Goal: Task Accomplishment & Management: Use online tool/utility

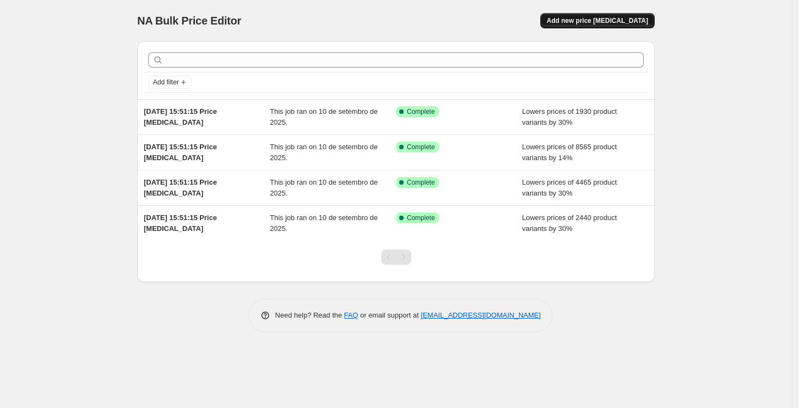
click at [591, 23] on span "Add new price [MEDICAL_DATA]" at bounding box center [597, 20] width 101 height 9
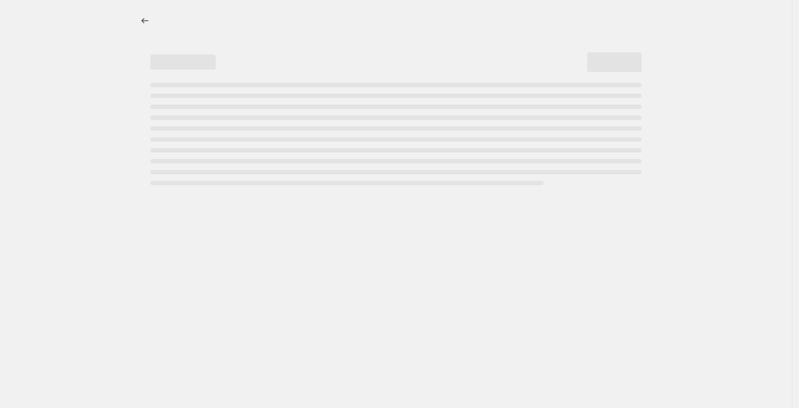
select select "percentage"
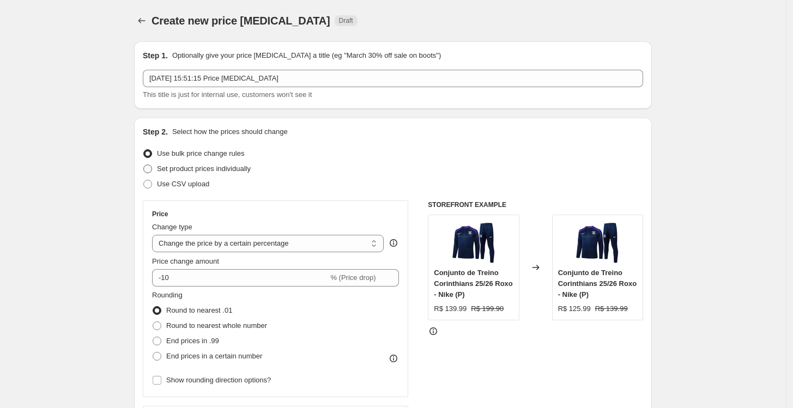
click at [191, 168] on span "Set product prices individually" at bounding box center [204, 169] width 94 height 8
click at [144, 165] on input "Set product prices individually" at bounding box center [143, 165] width 1 height 1
radio input "true"
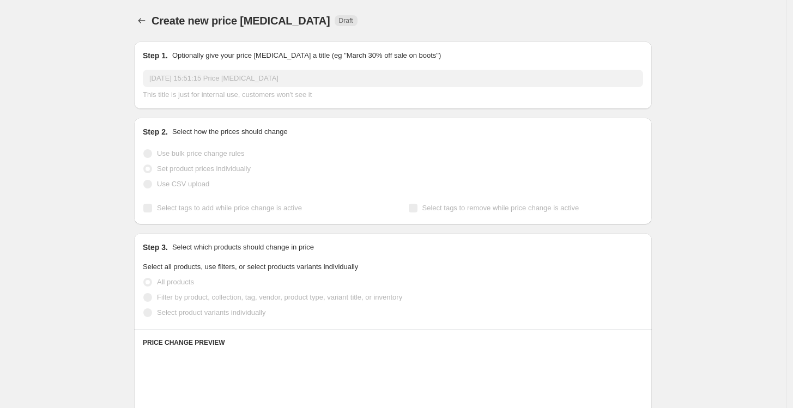
click at [191, 157] on span "Use bulk price change rules" at bounding box center [200, 153] width 87 height 8
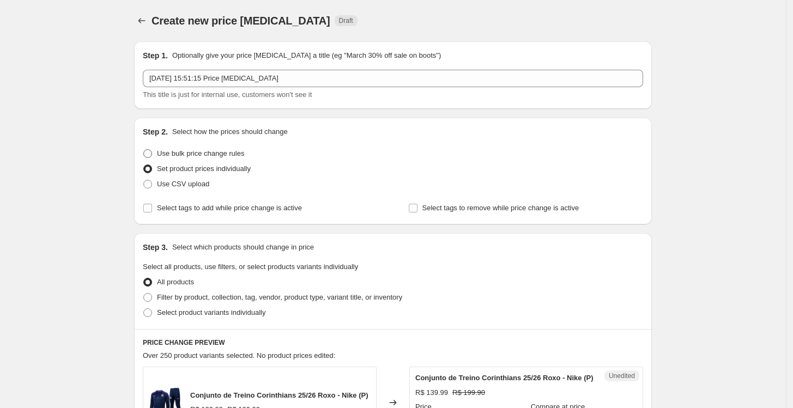
click at [191, 157] on span "Use bulk price change rules" at bounding box center [200, 153] width 87 height 8
click at [144, 150] on input "Use bulk price change rules" at bounding box center [143, 149] width 1 height 1
radio input "true"
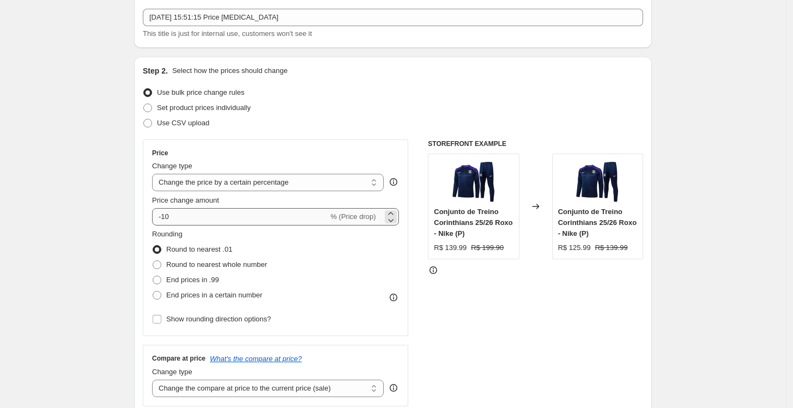
scroll to position [121, 0]
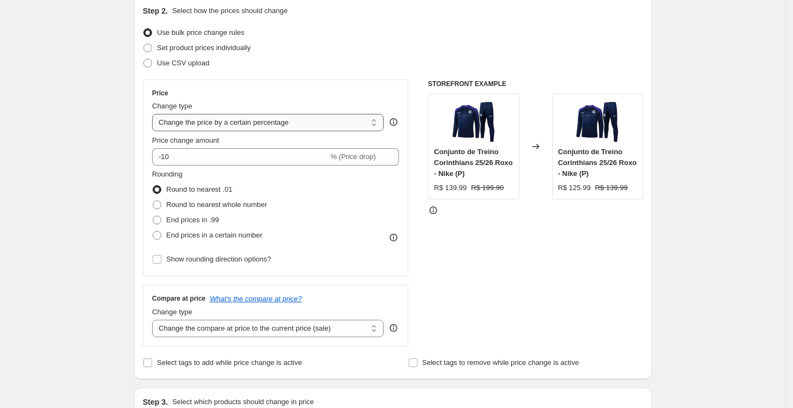
click at [292, 117] on select "Change the price to a certain amount Change the price by a certain amount Chang…" at bounding box center [268, 122] width 232 height 17
select select "to"
click at [155, 114] on select "Change the price to a certain amount Change the price by a certain amount Chang…" at bounding box center [268, 122] width 232 height 17
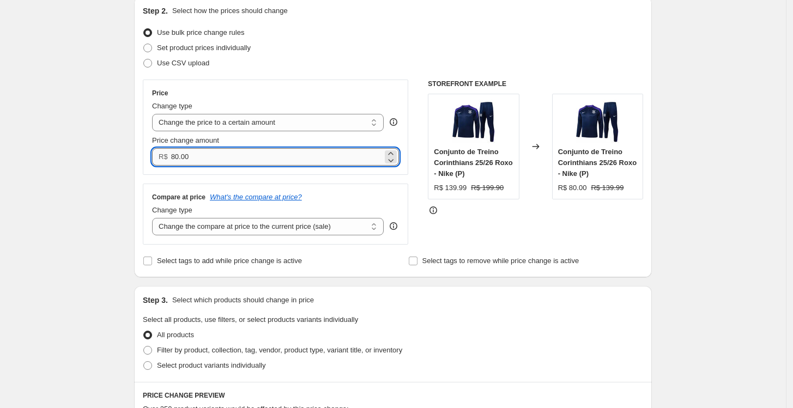
drag, startPoint x: 251, startPoint y: 160, endPoint x: 174, endPoint y: 154, distance: 76.6
click at [174, 154] on input "80.00" at bounding box center [276, 156] width 211 height 17
type input "159.99"
click at [96, 165] on div "Create new price [MEDICAL_DATA]. This page is ready Create new price [MEDICAL_D…" at bounding box center [393, 376] width 786 height 994
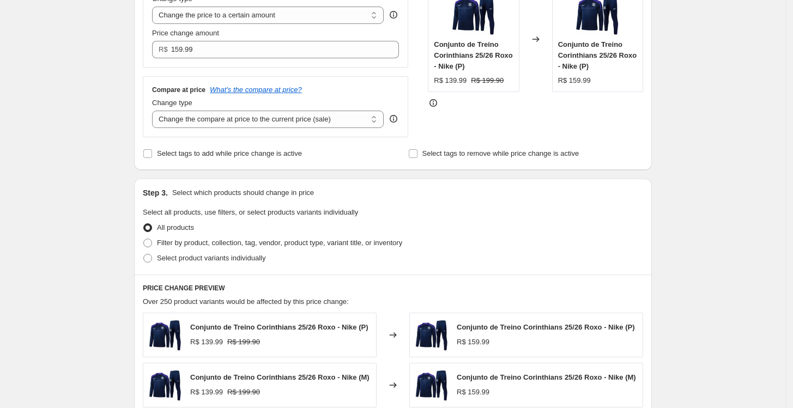
scroll to position [242, 0]
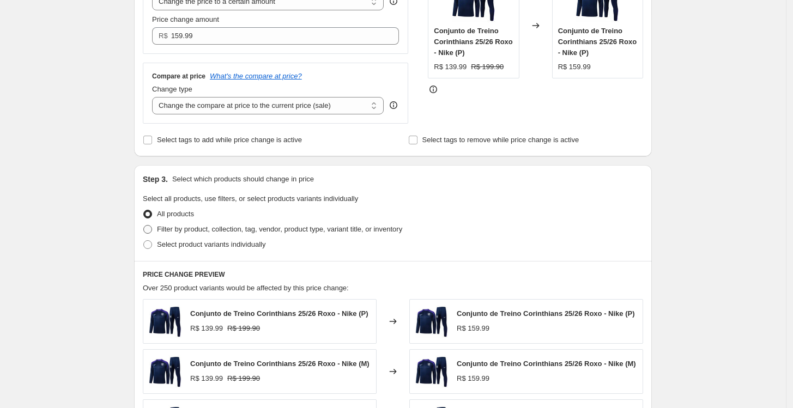
click at [234, 233] on span "Filter by product, collection, tag, vendor, product type, variant title, or inv…" at bounding box center [279, 229] width 245 height 8
click at [144, 226] on input "Filter by product, collection, tag, vendor, product type, variant title, or inv…" at bounding box center [143, 225] width 1 height 1
radio input "true"
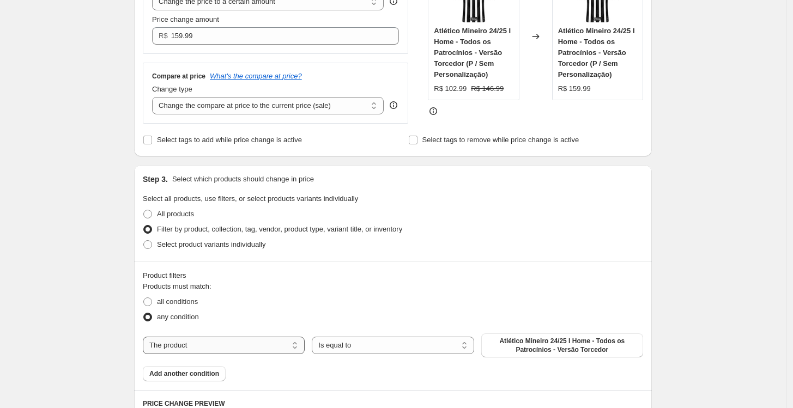
drag, startPoint x: 272, startPoint y: 346, endPoint x: 265, endPoint y: 346, distance: 7.1
click at [272, 346] on select "The product The product's collection The product's tag The product's vendor The…" at bounding box center [224, 345] width 162 height 17
click at [536, 350] on span "Atlético Mineiro 24/25 I Home - Todos os Patrocínios - Versão Torcedor" at bounding box center [562, 345] width 149 height 17
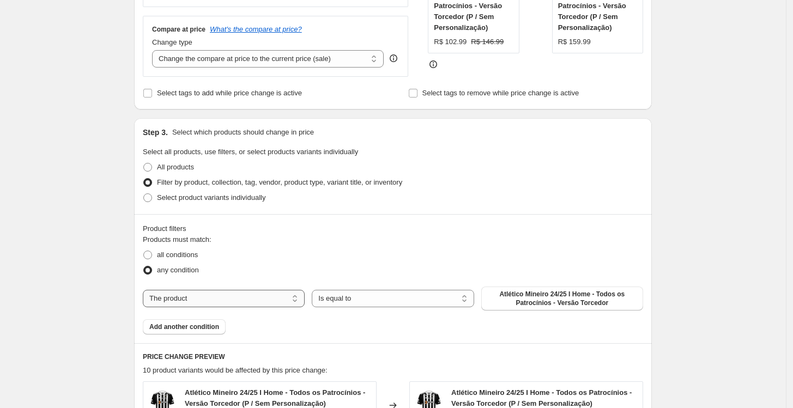
scroll to position [302, 0]
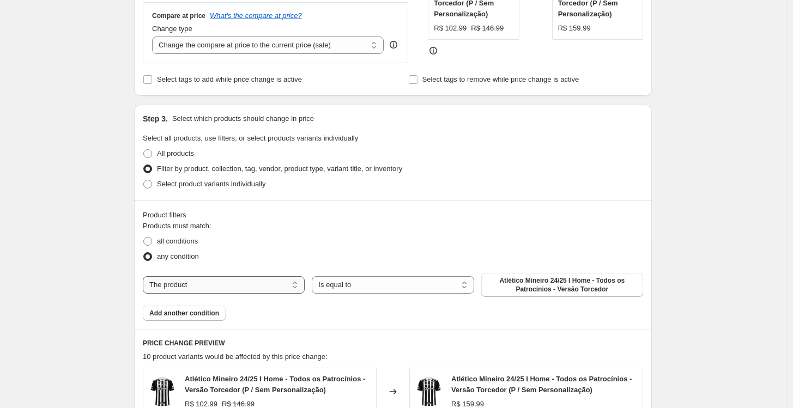
click at [276, 287] on select "The product The product's collection The product's tag The product's vendor The…" at bounding box center [224, 284] width 162 height 17
select select "collection"
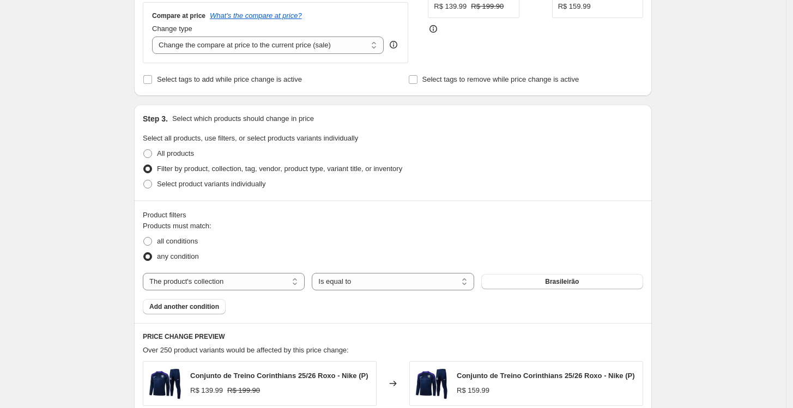
click at [526, 289] on button "Brasileirão" at bounding box center [562, 281] width 162 height 15
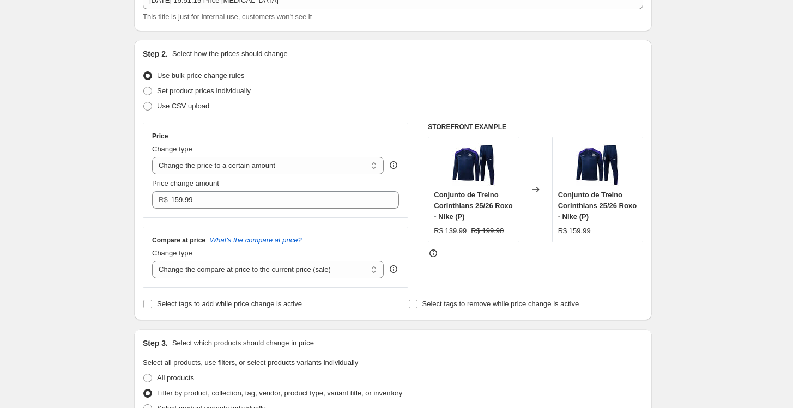
scroll to position [60, 0]
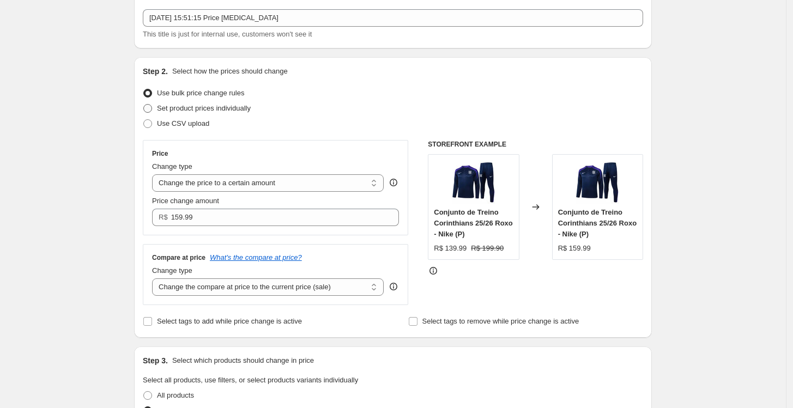
click at [231, 106] on span "Set product prices individually" at bounding box center [204, 108] width 94 height 8
click at [144, 105] on input "Set product prices individually" at bounding box center [143, 104] width 1 height 1
radio input "true"
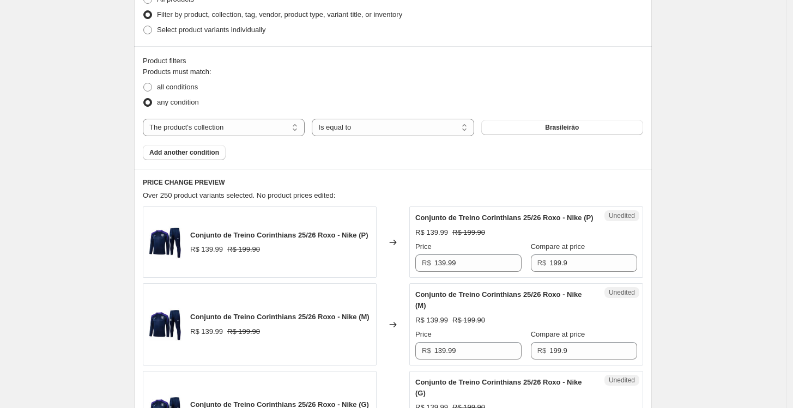
scroll to position [302, 0]
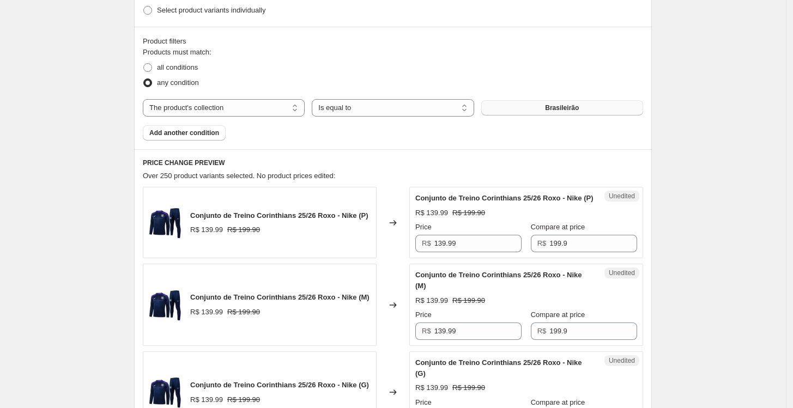
click at [571, 107] on span "Brasileirão" at bounding box center [562, 108] width 34 height 9
click at [224, 109] on select "The product The product's collection The product's tag The product's vendor The…" at bounding box center [224, 107] width 162 height 17
select select "product"
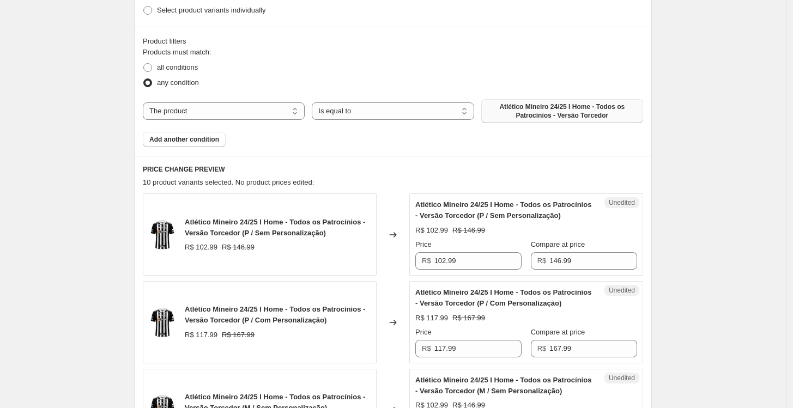
click at [523, 109] on span "Atlético Mineiro 24/25 I Home - Todos os Patrocínios - Versão Torcedor" at bounding box center [562, 110] width 149 height 17
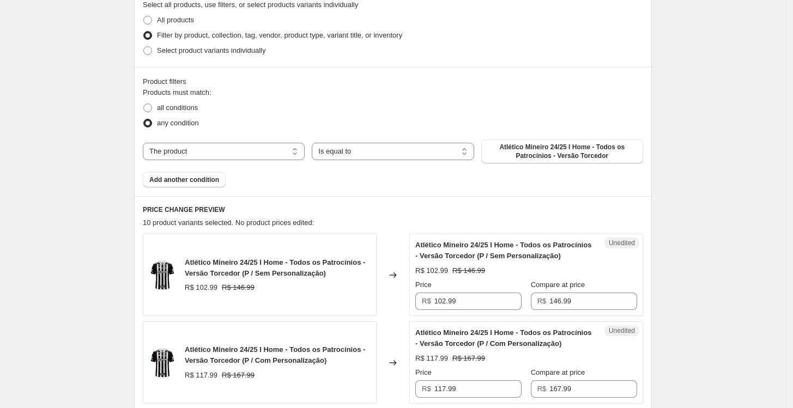
scroll to position [242, 0]
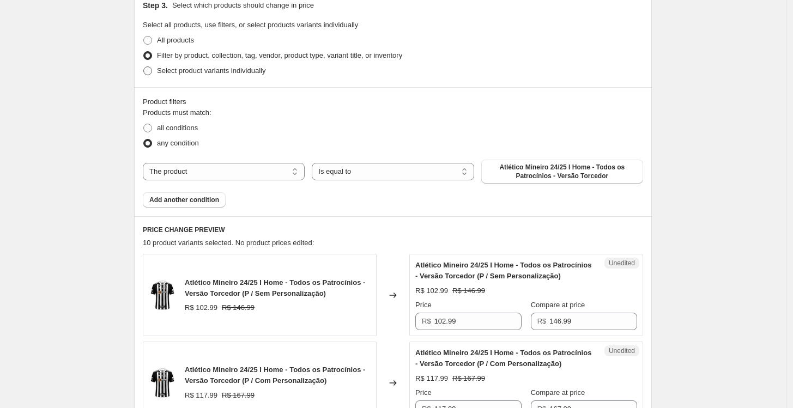
click at [191, 74] on span "Select product variants individually" at bounding box center [211, 70] width 108 height 8
click at [144, 67] on input "Select product variants individually" at bounding box center [143, 66] width 1 height 1
radio input "true"
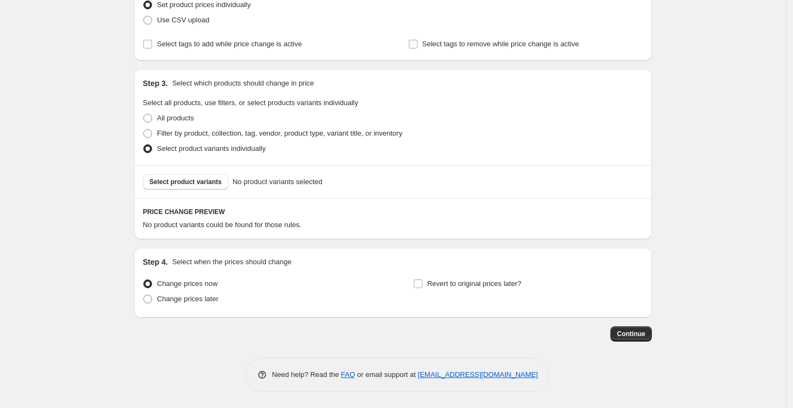
scroll to position [163, 0]
click at [198, 187] on button "Select product variants" at bounding box center [186, 182] width 86 height 15
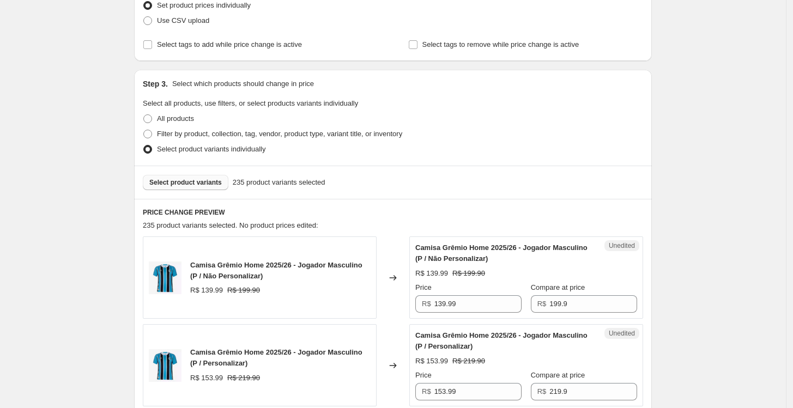
click at [472, 315] on div "Unedited Camisa Grêmio Home 2025/26 - Jogador Masculino (P / Não Personalizar) …" at bounding box center [526, 277] width 234 height 82
click at [470, 315] on div "Unedited Camisa Grêmio Home 2025/26 - Jogador Masculino (P / Não Personalizar) …" at bounding box center [526, 277] width 234 height 82
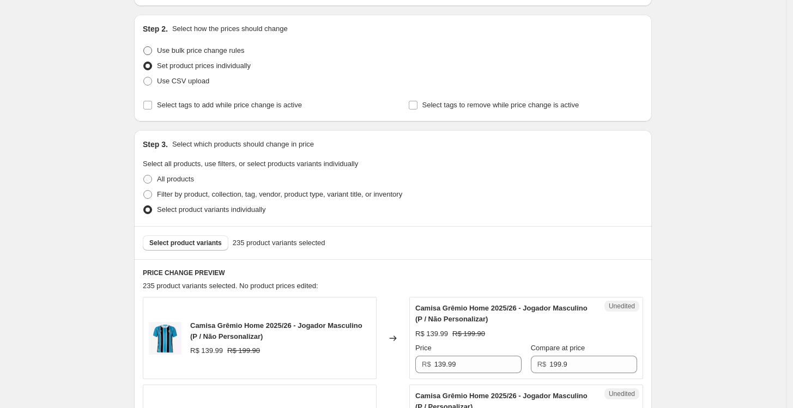
click at [152, 51] on span at bounding box center [147, 50] width 9 height 9
click at [144, 47] on input "Use bulk price change rules" at bounding box center [143, 46] width 1 height 1
radio input "true"
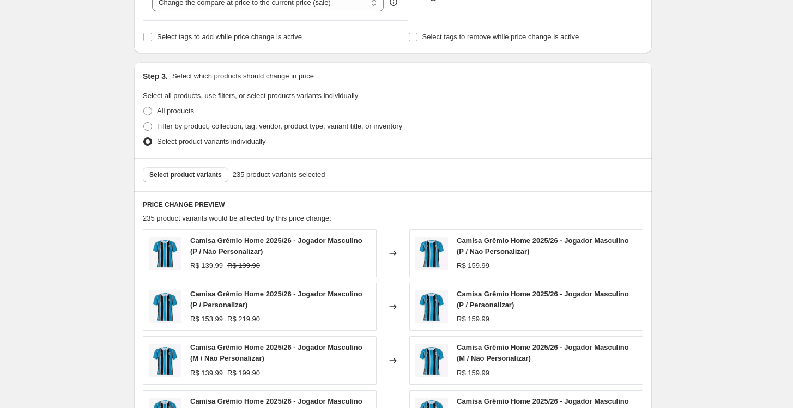
scroll to position [224, 0]
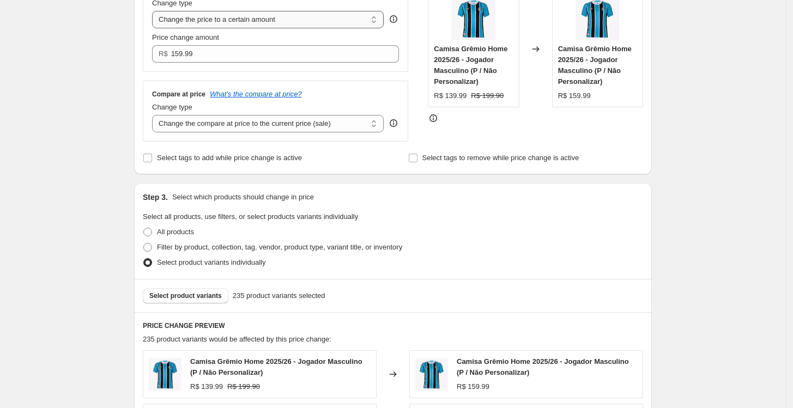
click at [295, 20] on select "Change the price to a certain amount Change the price by a certain amount Chang…" at bounding box center [268, 19] width 232 height 17
select select "percentage"
click at [155, 11] on select "Change the price to a certain amount Change the price by a certain amount Chang…" at bounding box center [268, 19] width 232 height 17
type input "-15"
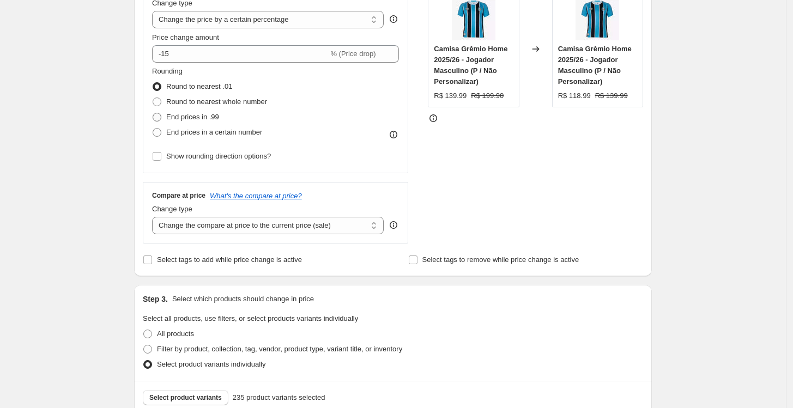
click at [161, 115] on span at bounding box center [157, 117] width 9 height 9
click at [153, 113] on input "End prices in .99" at bounding box center [153, 113] width 1 height 1
radio input "true"
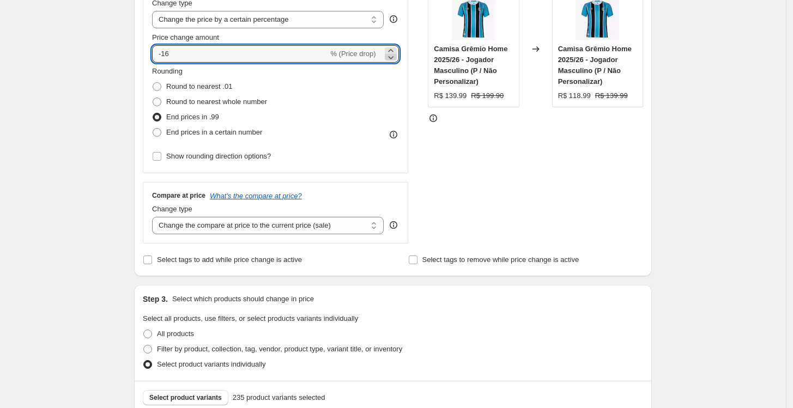
click at [394, 52] on icon at bounding box center [390, 57] width 11 height 11
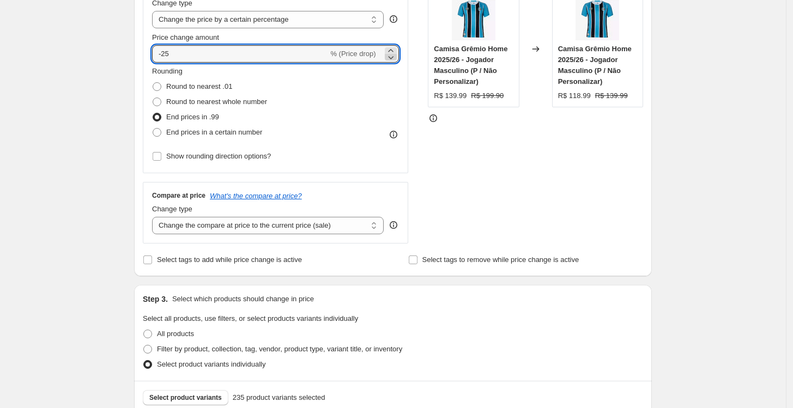
click at [394, 52] on icon at bounding box center [390, 57] width 11 height 11
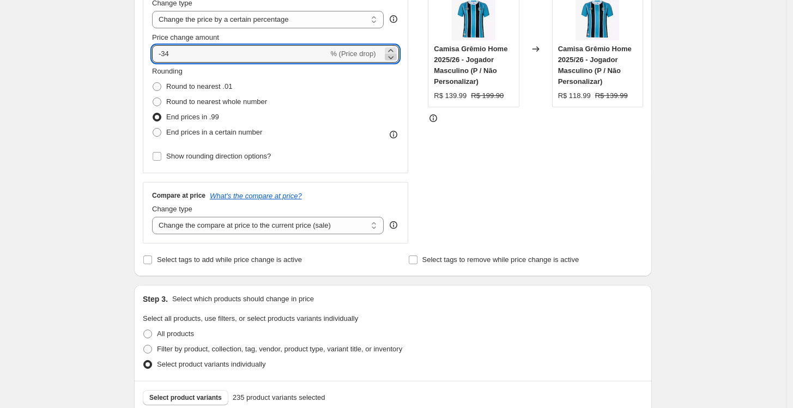
click at [394, 52] on icon at bounding box center [390, 57] width 11 height 11
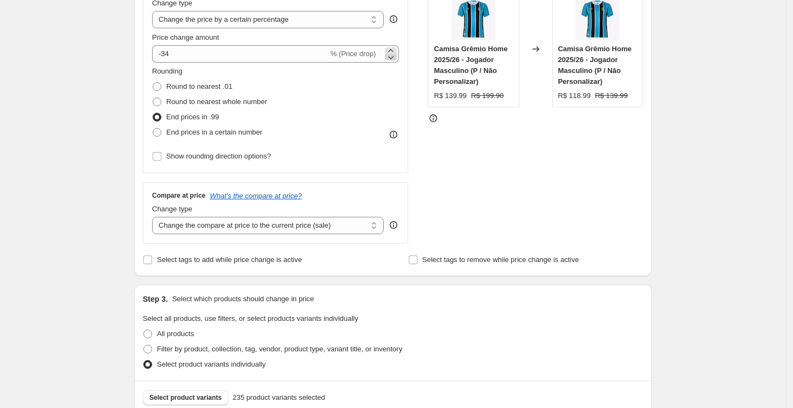
click at [394, 52] on icon at bounding box center [390, 57] width 11 height 11
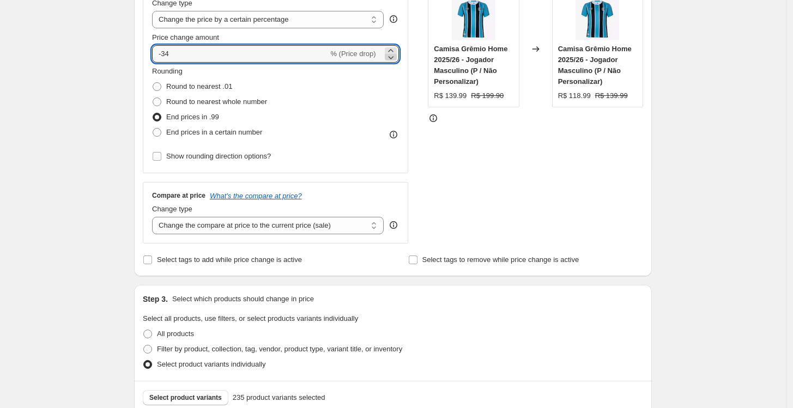
click at [394, 52] on icon at bounding box center [390, 57] width 11 height 11
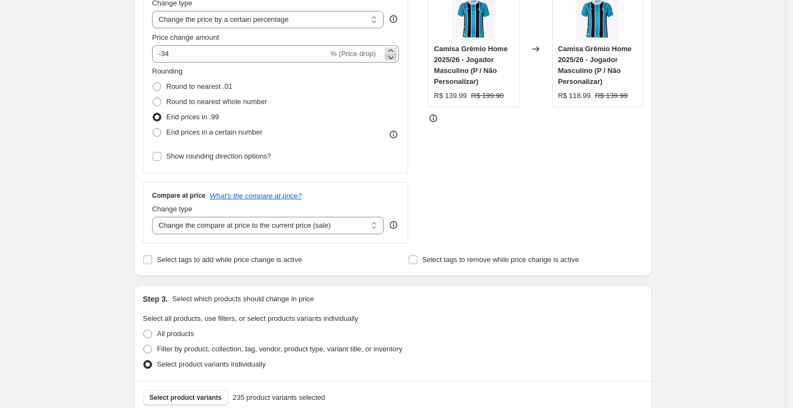
click at [394, 52] on icon at bounding box center [390, 57] width 11 height 11
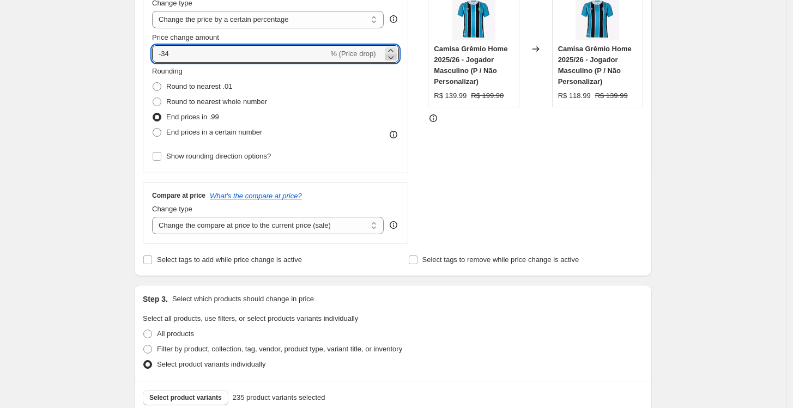
click at [394, 52] on icon at bounding box center [390, 57] width 11 height 11
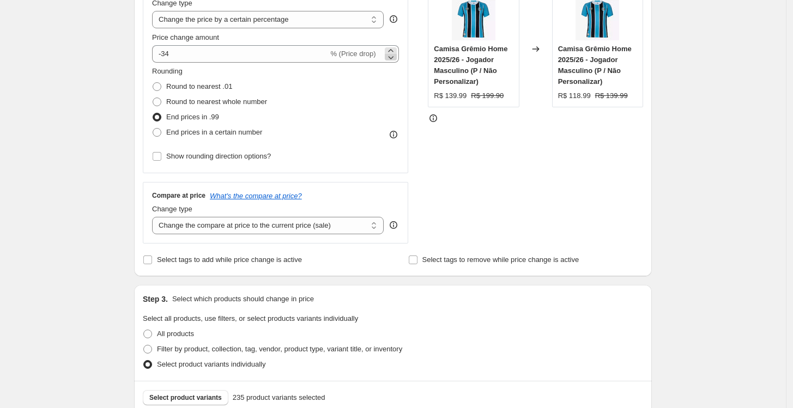
click at [394, 52] on icon at bounding box center [390, 57] width 11 height 11
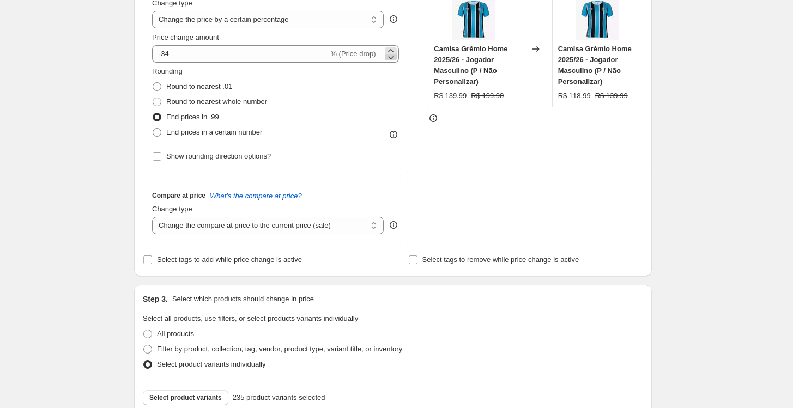
click at [394, 52] on icon at bounding box center [390, 57] width 11 height 11
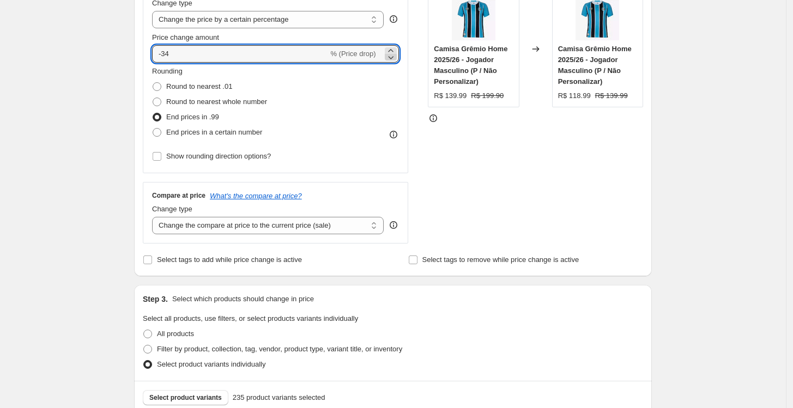
click at [394, 52] on icon at bounding box center [390, 57] width 11 height 11
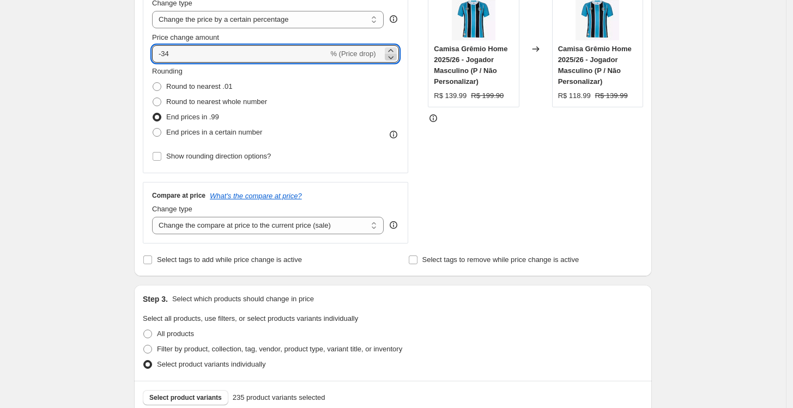
click at [394, 52] on icon at bounding box center [390, 57] width 11 height 11
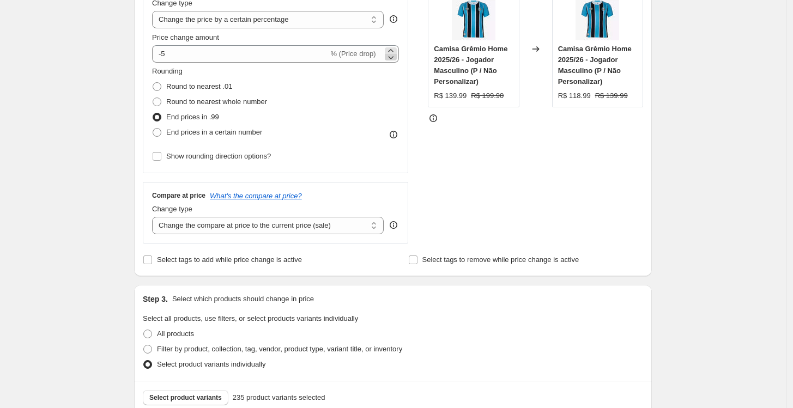
click at [394, 52] on icon at bounding box center [390, 57] width 11 height 11
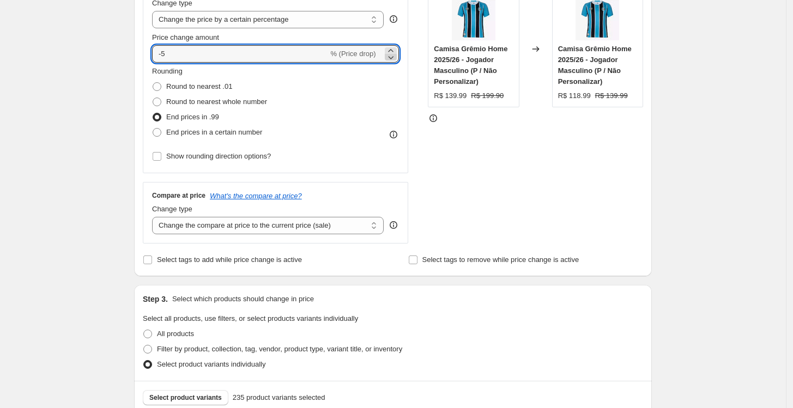
click at [394, 52] on icon at bounding box center [390, 57] width 11 height 11
type input "-7"
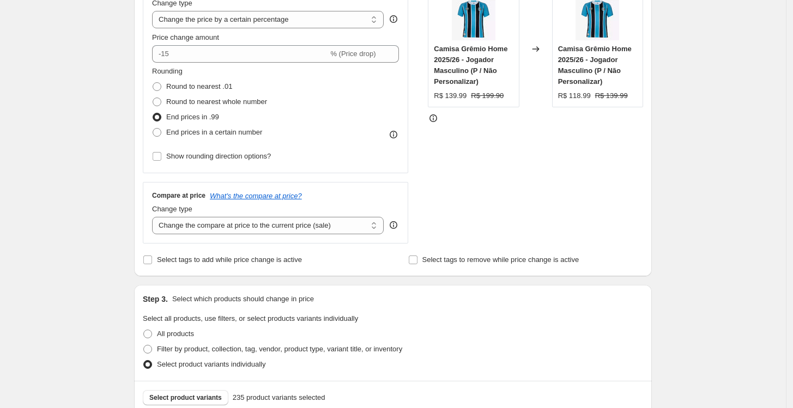
click at [130, 97] on div "Step 1. Optionally give your price [MEDICAL_DATA] a title (eg "March 30% off sa…" at bounding box center [388, 329] width 526 height 1041
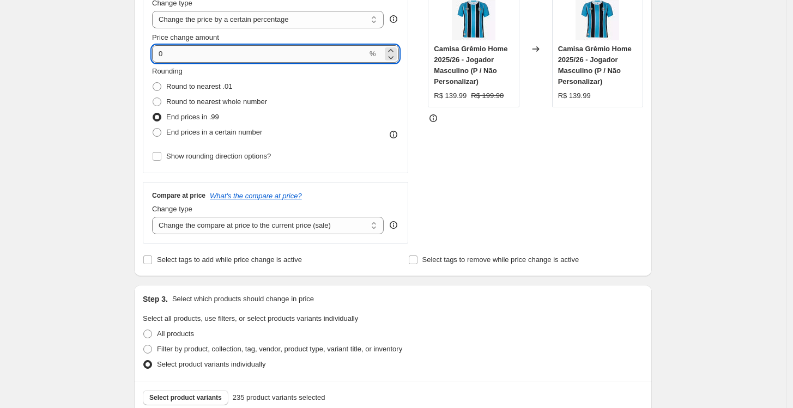
click at [173, 53] on input "0" at bounding box center [259, 53] width 215 height 17
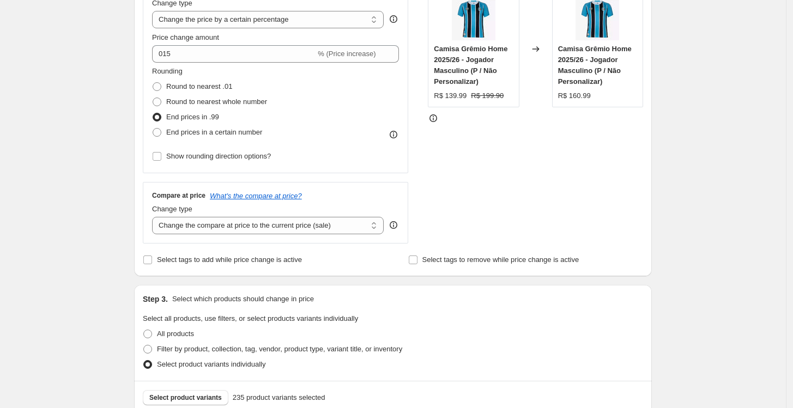
click at [78, 84] on div "Create new price [MEDICAL_DATA]. This page is ready Create new price [MEDICAL_D…" at bounding box center [393, 346] width 786 height 1140
click at [303, 53] on input "015" at bounding box center [233, 53] width 163 height 17
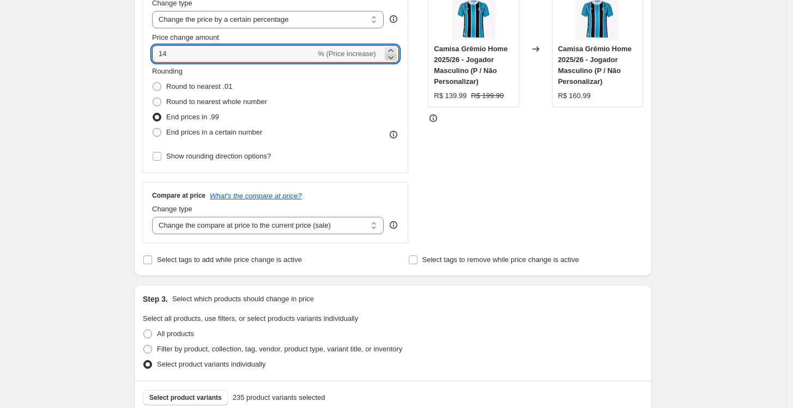
click at [392, 58] on icon at bounding box center [390, 57] width 11 height 11
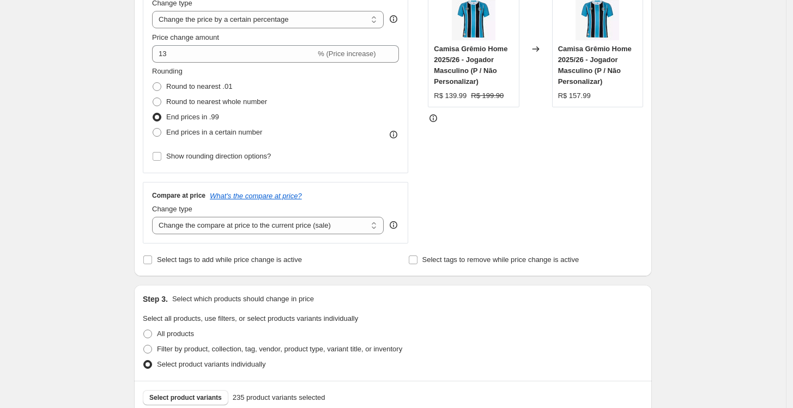
click at [735, 179] on div "Create new price [MEDICAL_DATA]. This page is ready Create new price [MEDICAL_D…" at bounding box center [393, 346] width 786 height 1140
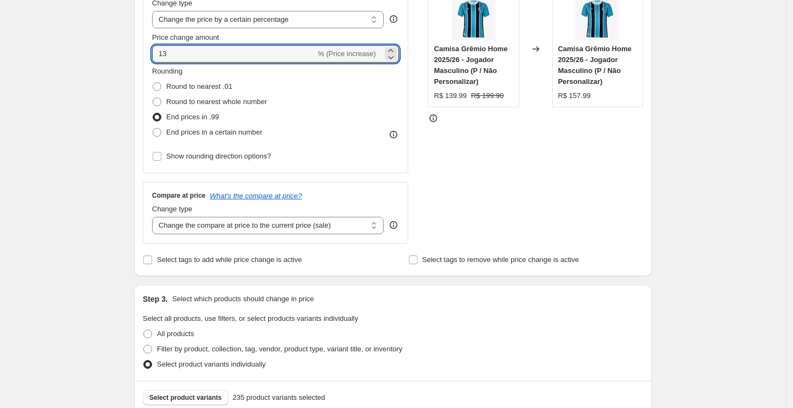
click at [396, 49] on icon at bounding box center [390, 50] width 11 height 11
type input "14"
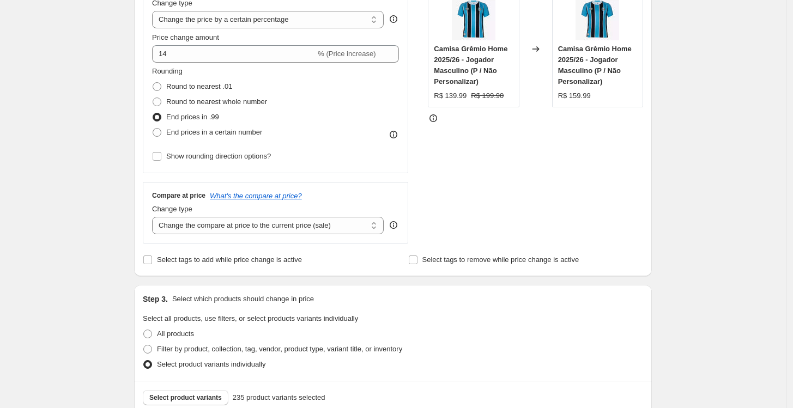
click at [699, 97] on div "Create new price [MEDICAL_DATA]. This page is ready Create new price [MEDICAL_D…" at bounding box center [393, 346] width 786 height 1140
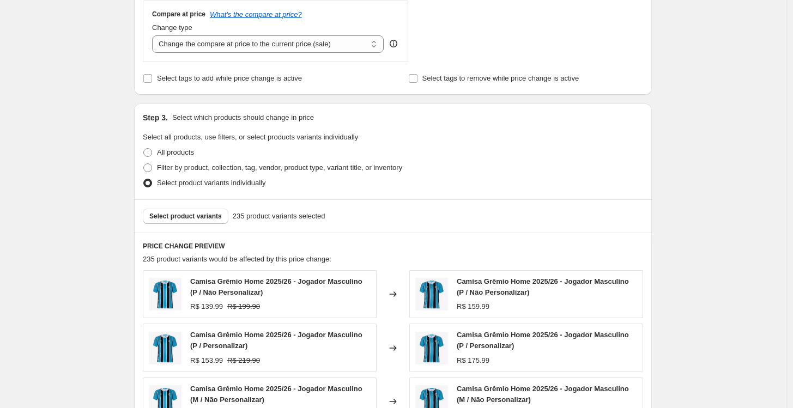
scroll to position [731, 0]
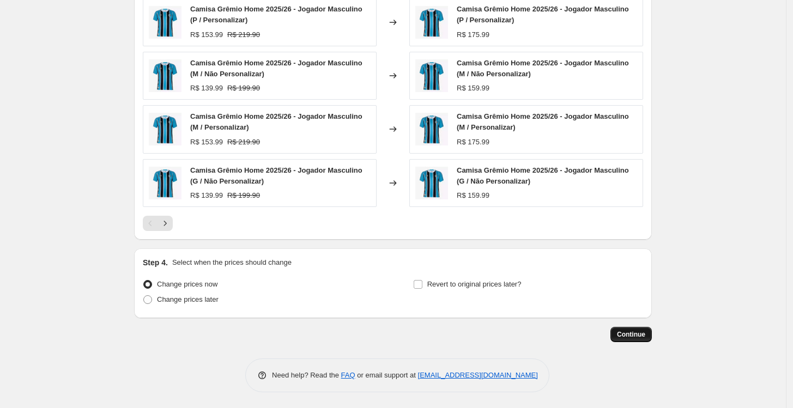
click at [625, 335] on span "Continue" at bounding box center [631, 334] width 28 height 9
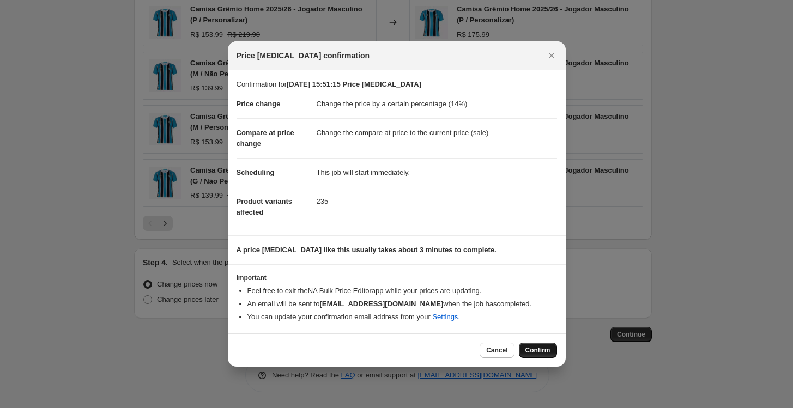
click at [539, 353] on span "Confirm" at bounding box center [537, 350] width 25 height 9
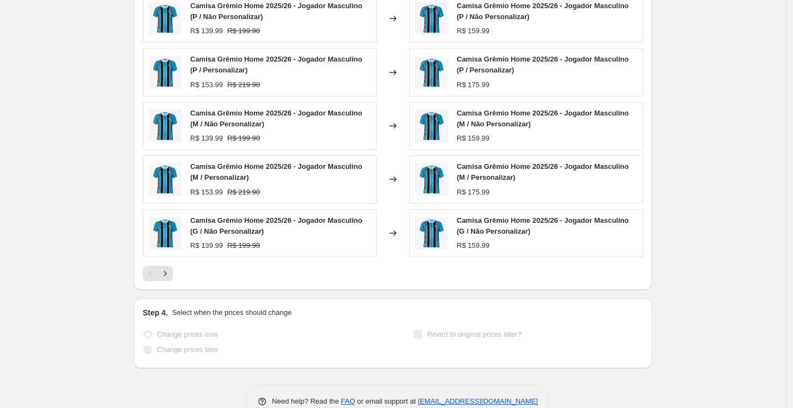
scroll to position [397, 0]
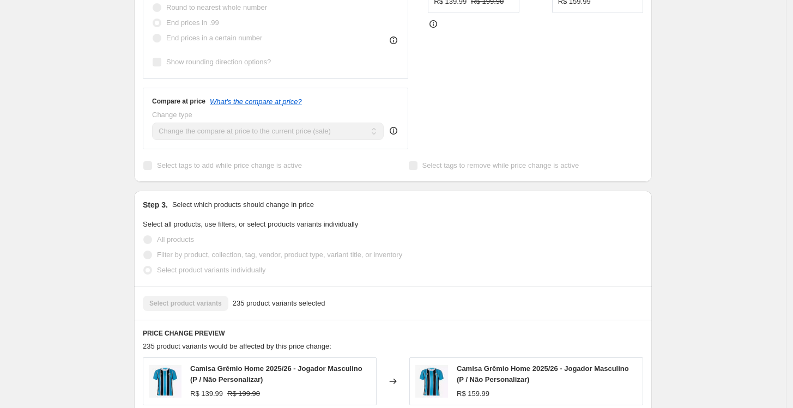
click at [719, 186] on div "[DATE] 15:51:15 Price [MEDICAL_DATA]. This page is ready [DATE] 15:51:15 Price …" at bounding box center [393, 200] width 786 height 1194
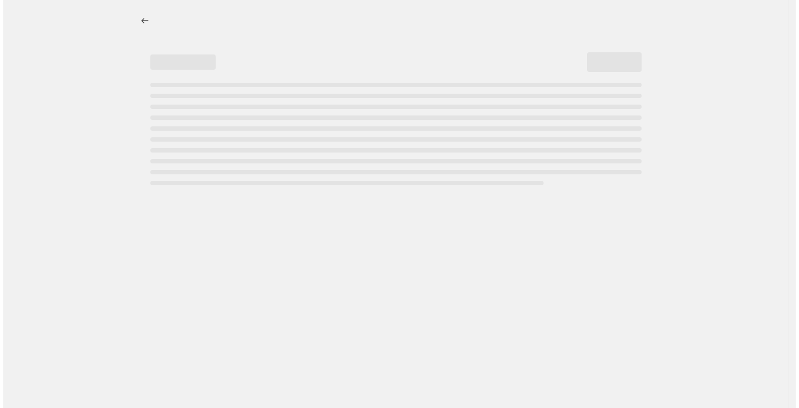
scroll to position [0, 0]
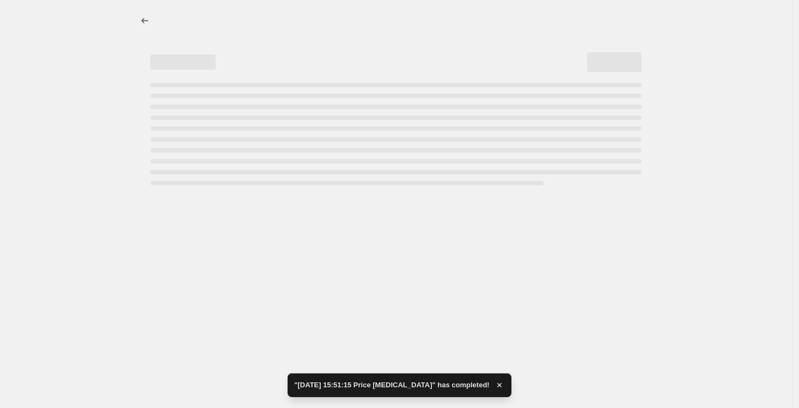
select select "percentage"
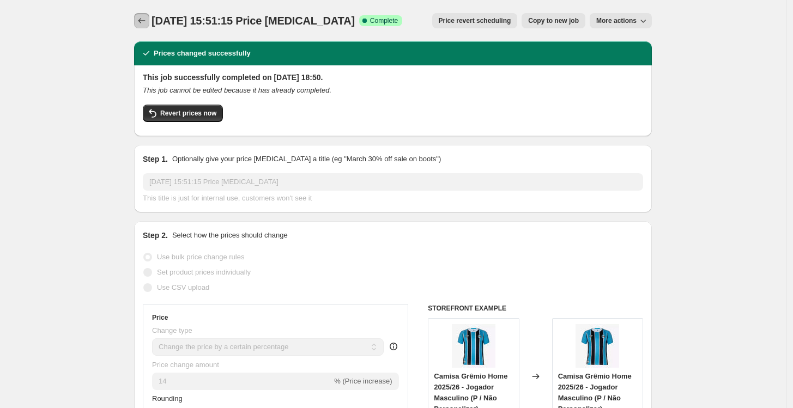
click at [137, 23] on button "Price change jobs" at bounding box center [141, 20] width 15 height 15
